Goal: Check status

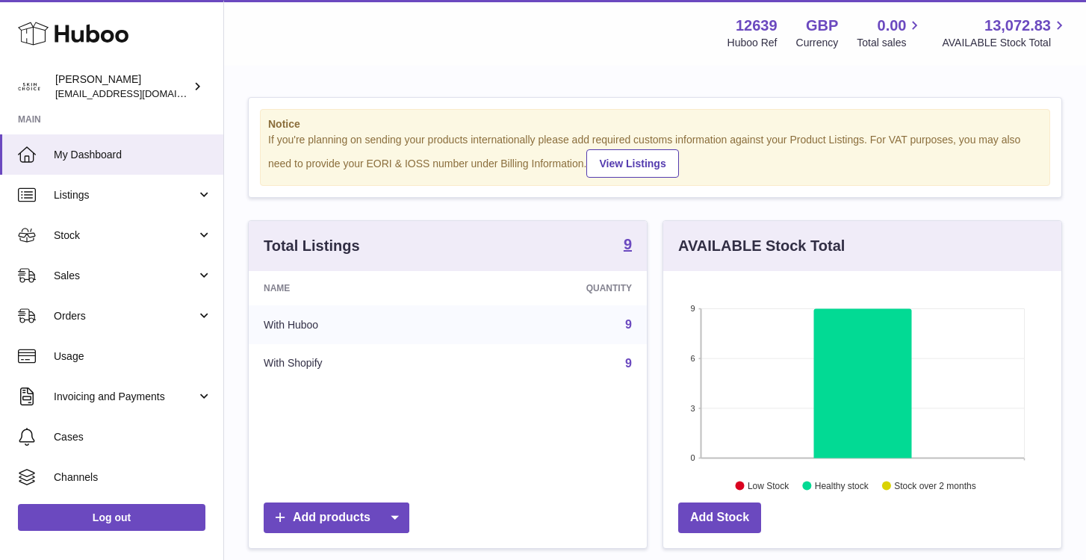
scroll to position [233, 398]
click at [127, 274] on span "Sales" at bounding box center [125, 276] width 143 height 14
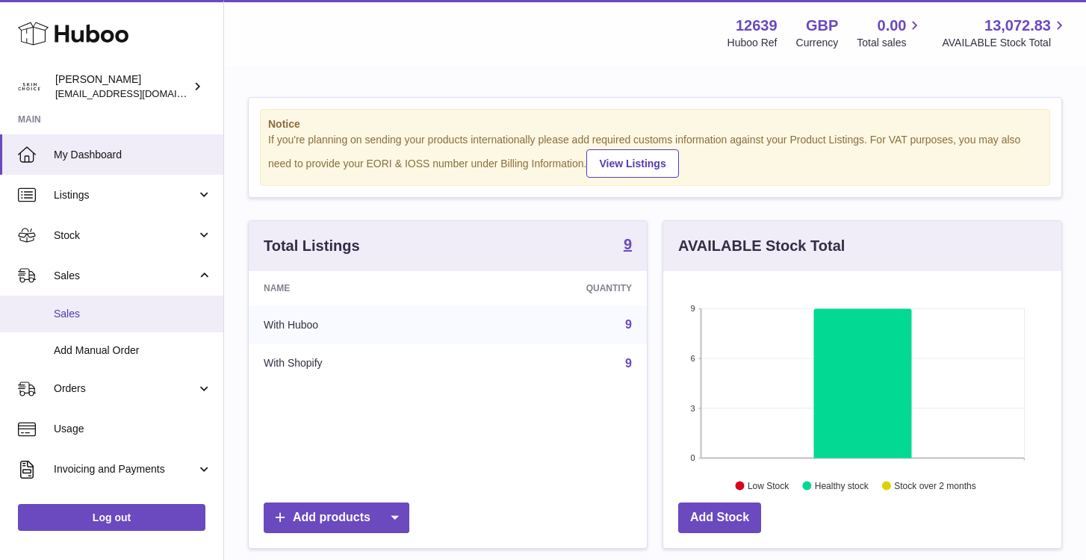
click at [127, 306] on link "Sales" at bounding box center [111, 314] width 223 height 37
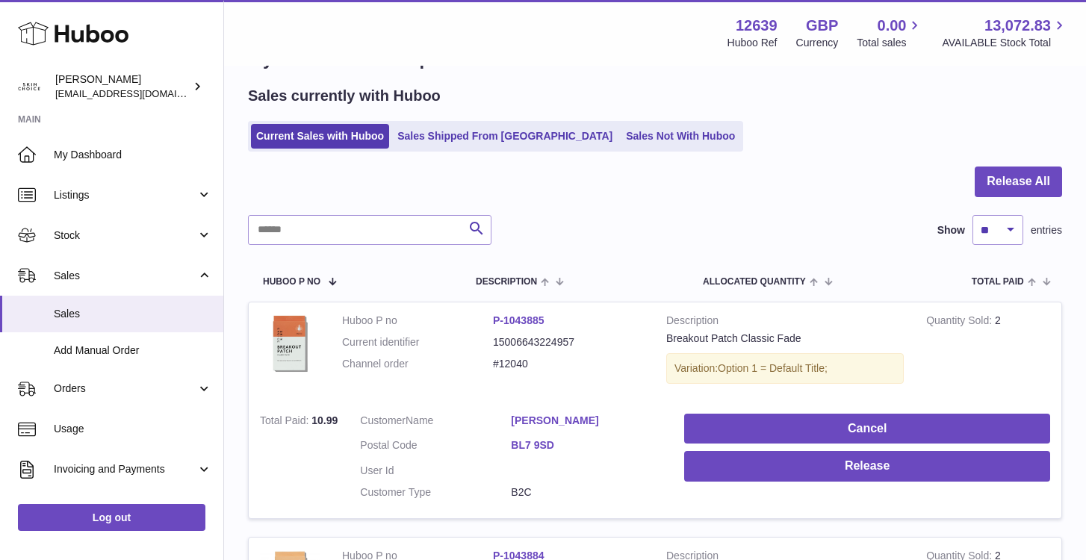
scroll to position [2, 0]
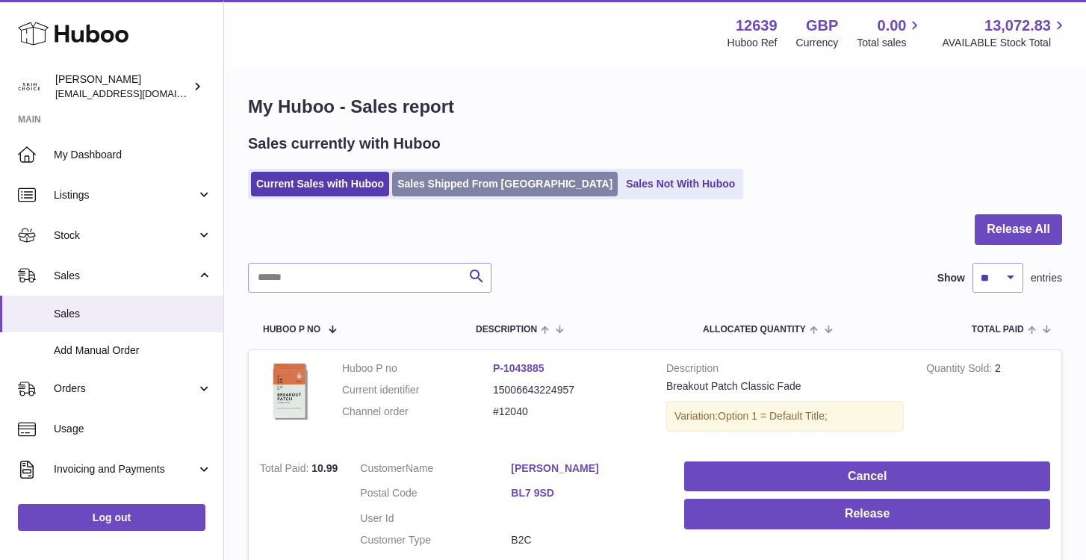
click at [454, 183] on link "Sales Shipped From [GEOGRAPHIC_DATA]" at bounding box center [505, 184] width 226 height 25
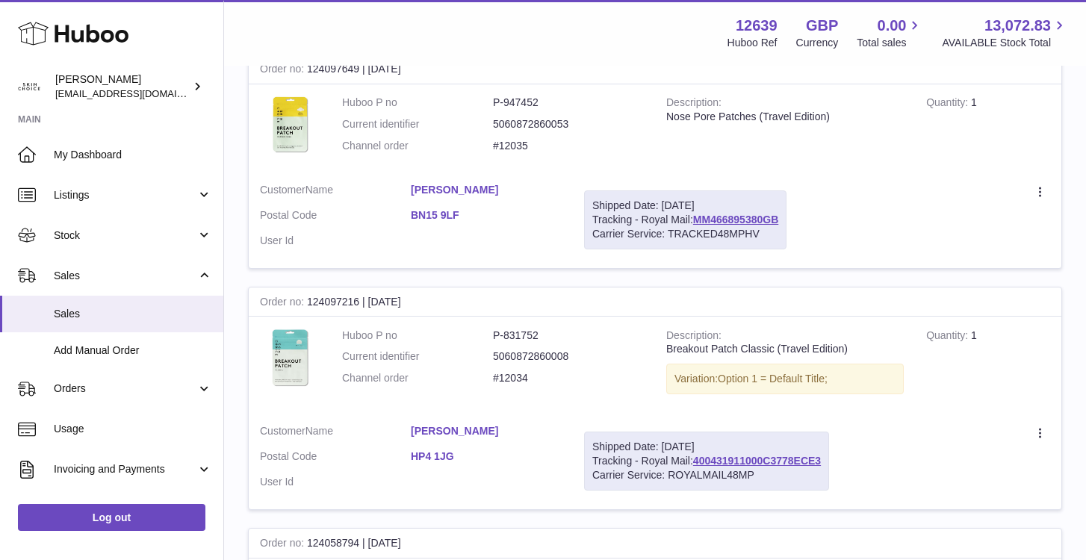
scroll to position [1679, 0]
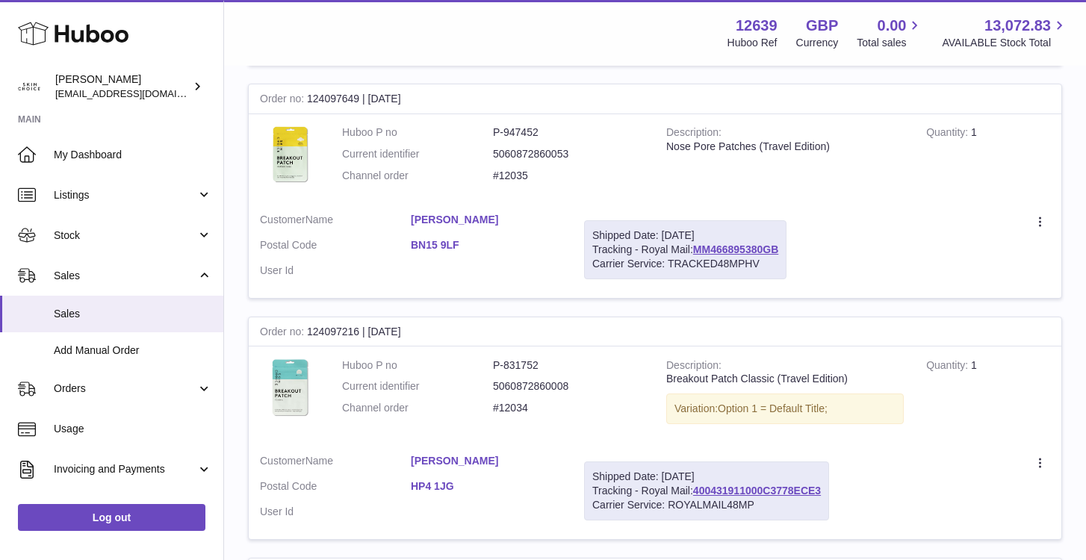
drag, startPoint x: 788, startPoint y: 247, endPoint x: 694, endPoint y: 248, distance: 94.2
click at [694, 248] on div "Shipped Date: [DATE] Tracking - Royal Mail: MM466895380GB Carrier Service: TRAC…" at bounding box center [685, 249] width 203 height 59
copy div "MM466895380GB"
